Goal: Navigation & Orientation: Go to known website

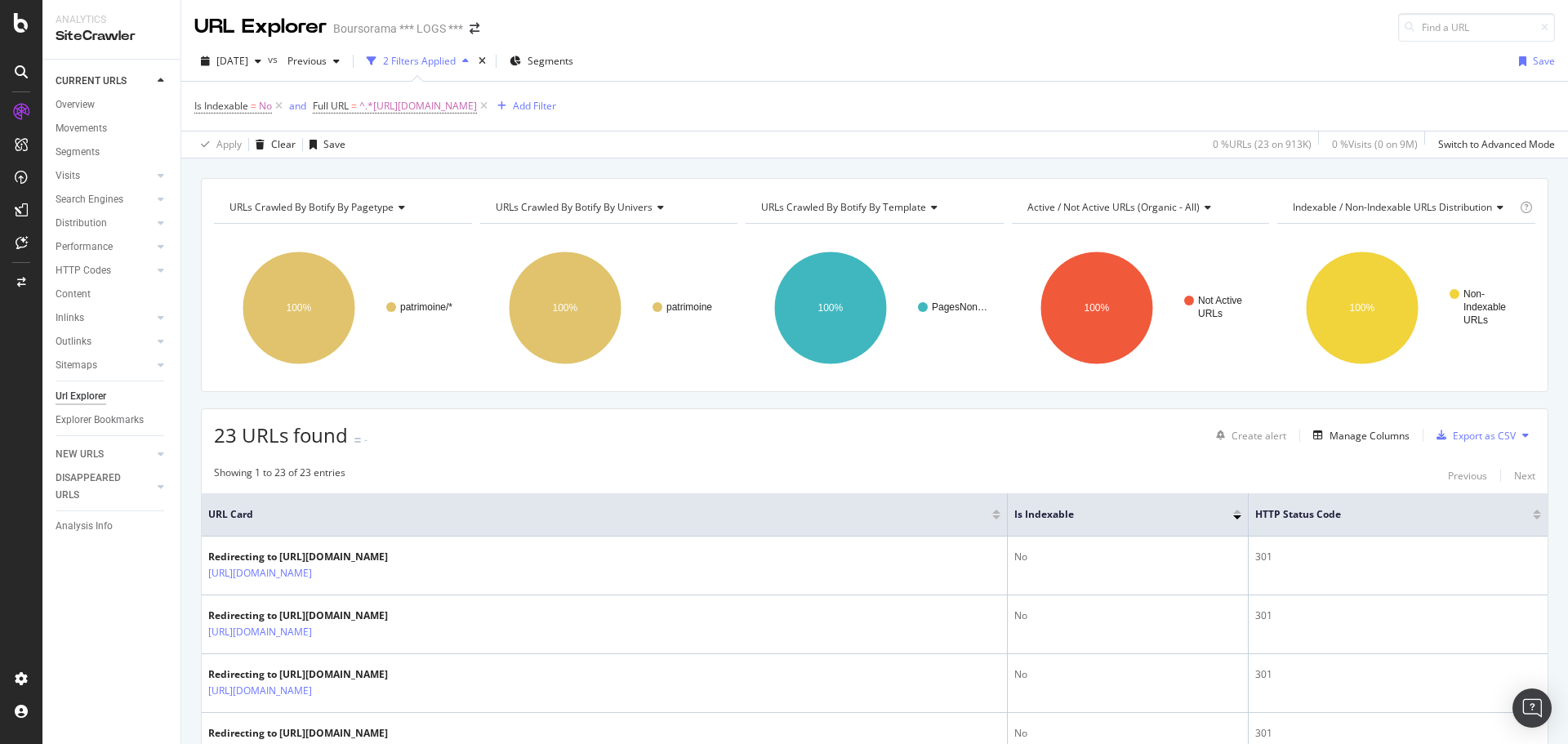
scroll to position [749, 0]
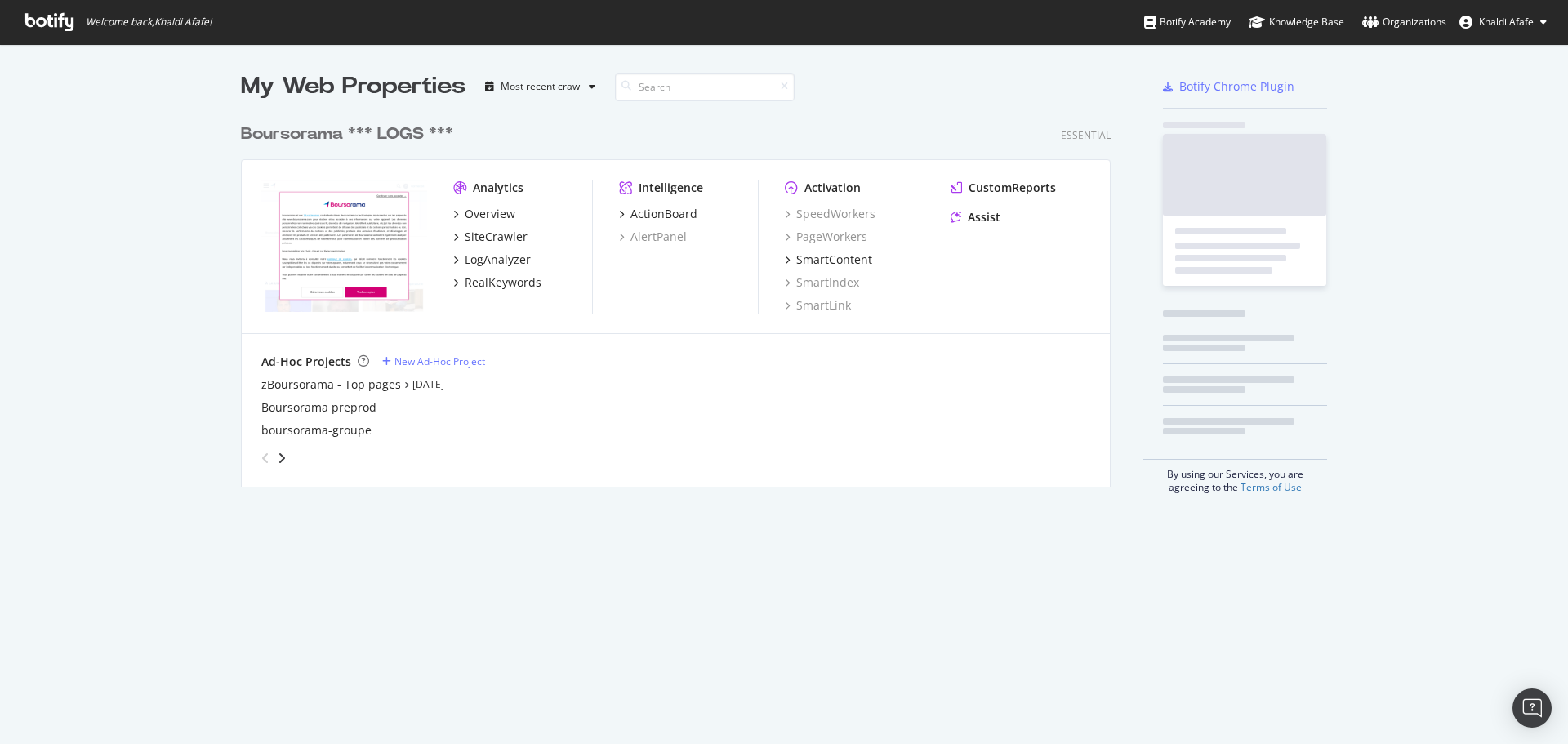
scroll to position [372, 870]
